Goal: Information Seeking & Learning: Compare options

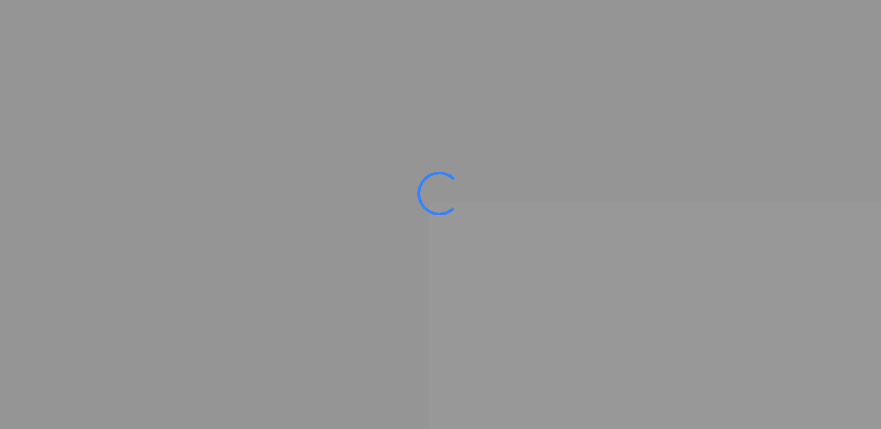
drag, startPoint x: 214, startPoint y: 133, endPoint x: 219, endPoint y: 131, distance: 5.0
click at [215, 133] on ms-splash-screen at bounding box center [440, 214] width 881 height 429
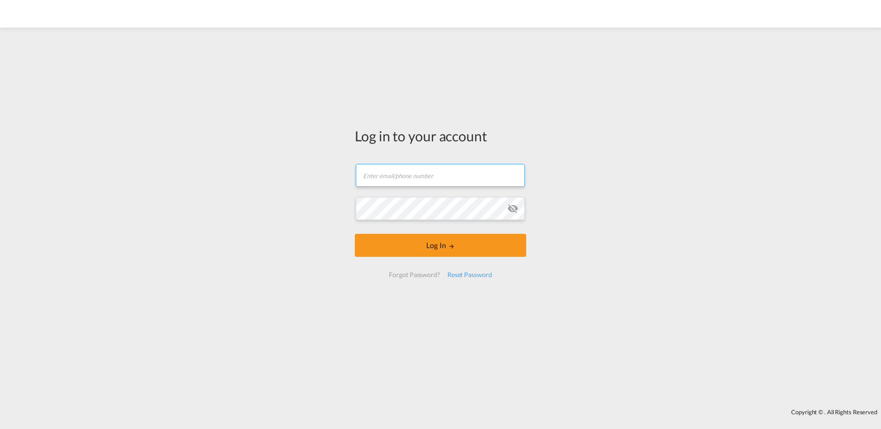
type input "toby.jacobs@logwin-logistics.com"
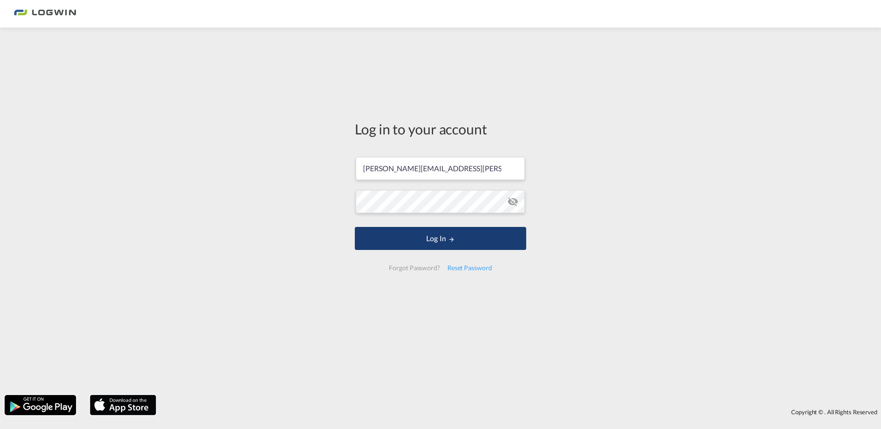
click at [469, 236] on button "Log In" at bounding box center [440, 238] width 171 height 23
